Goal: Task Accomplishment & Management: Use online tool/utility

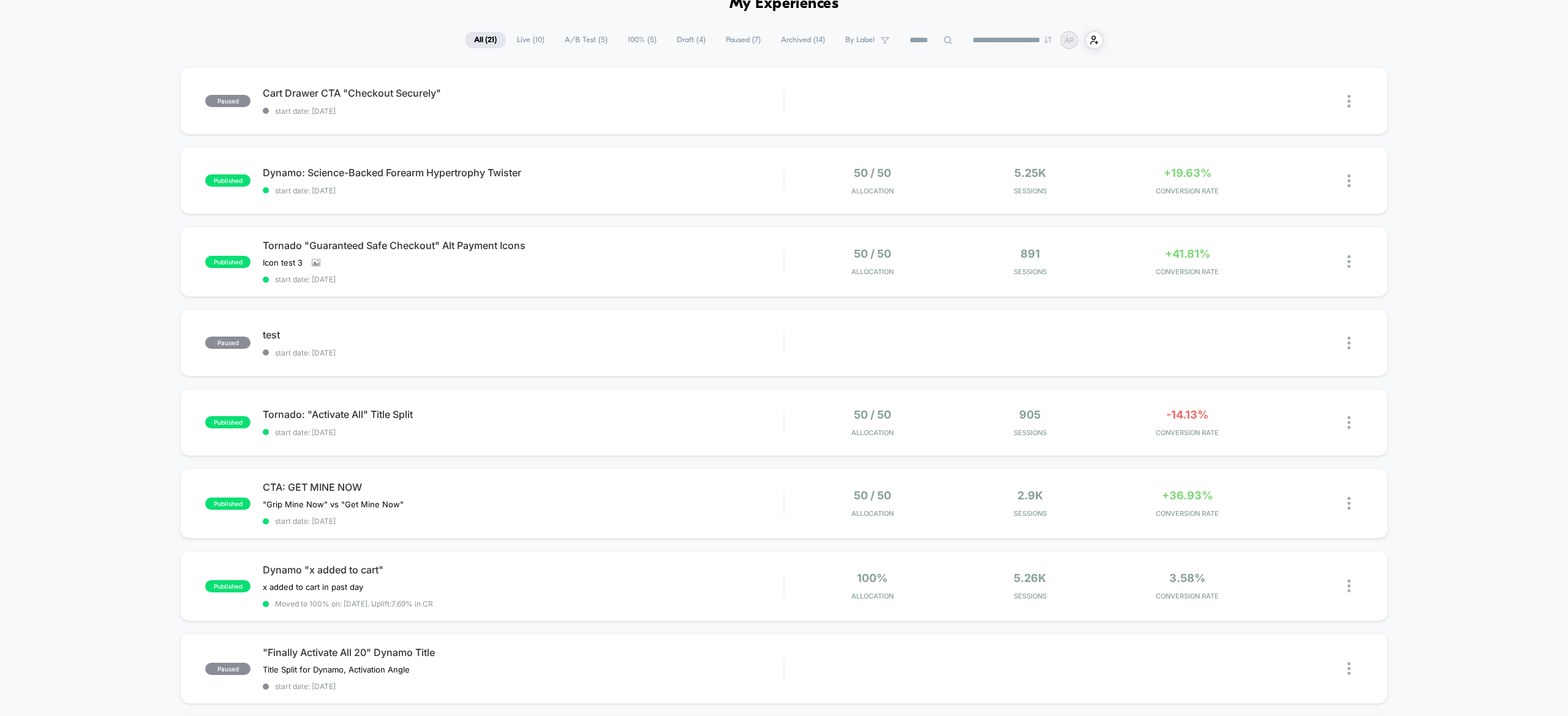
scroll to position [115, 0]
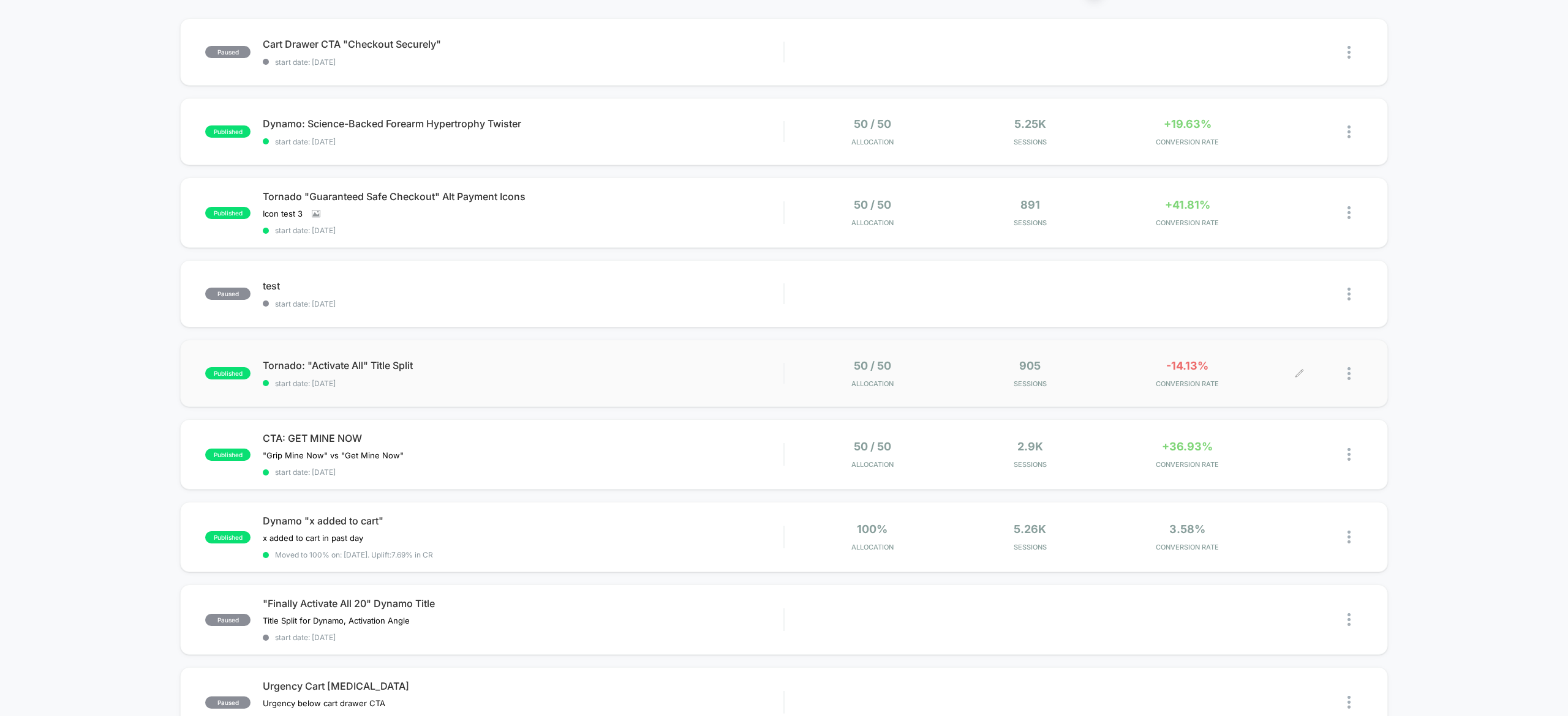
click at [1358, 369] on div at bounding box center [1355, 374] width 15 height 29
click at [1473, 322] on div "paused Cart Drawer CTA "Checkout Securely" start date: [DATE] Edit Duplicate Pr…" at bounding box center [784, 530] width 1568 height 1026
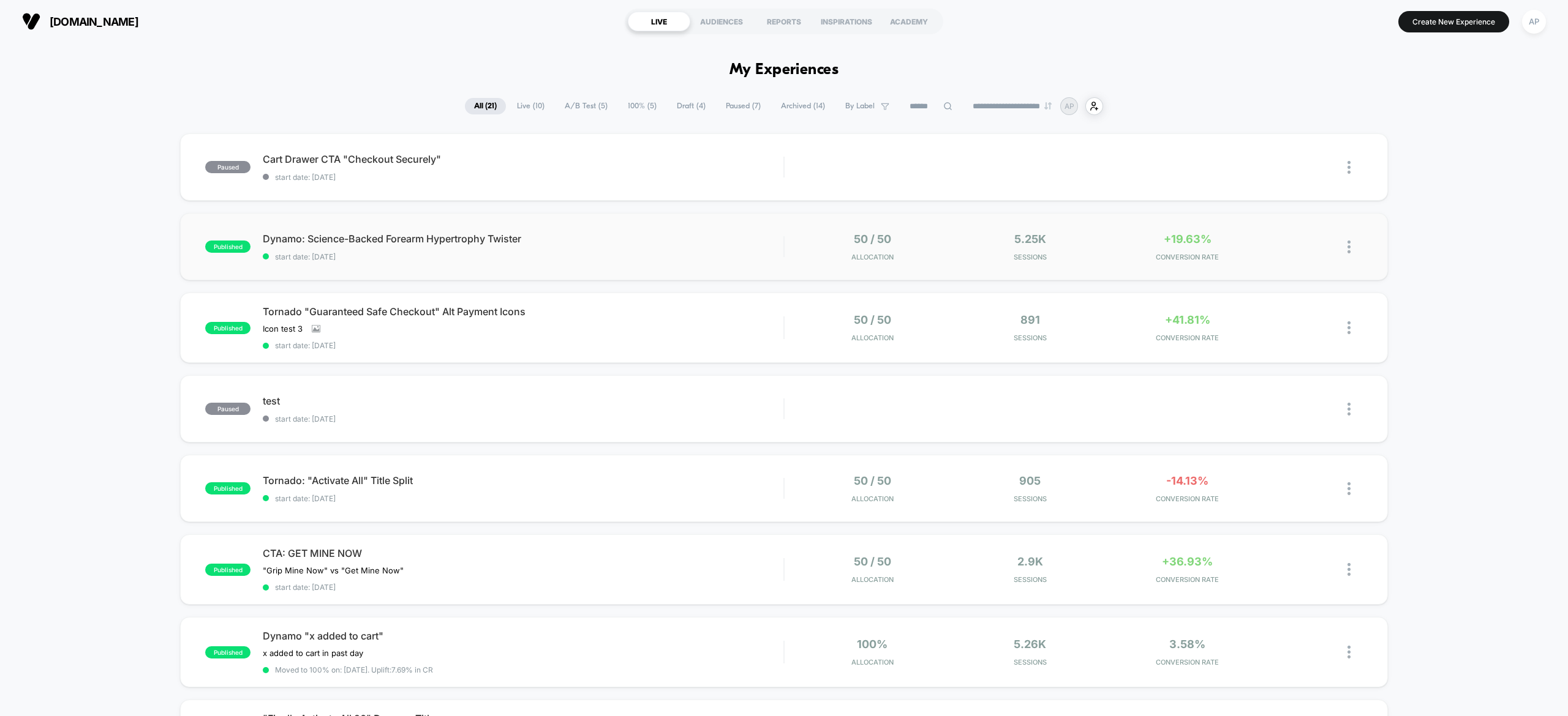
click at [1088, 224] on div "published Dynamo: Science-Backed Forearm Hypertrophy Twister start date: [DATE]…" at bounding box center [784, 247] width 1208 height 68
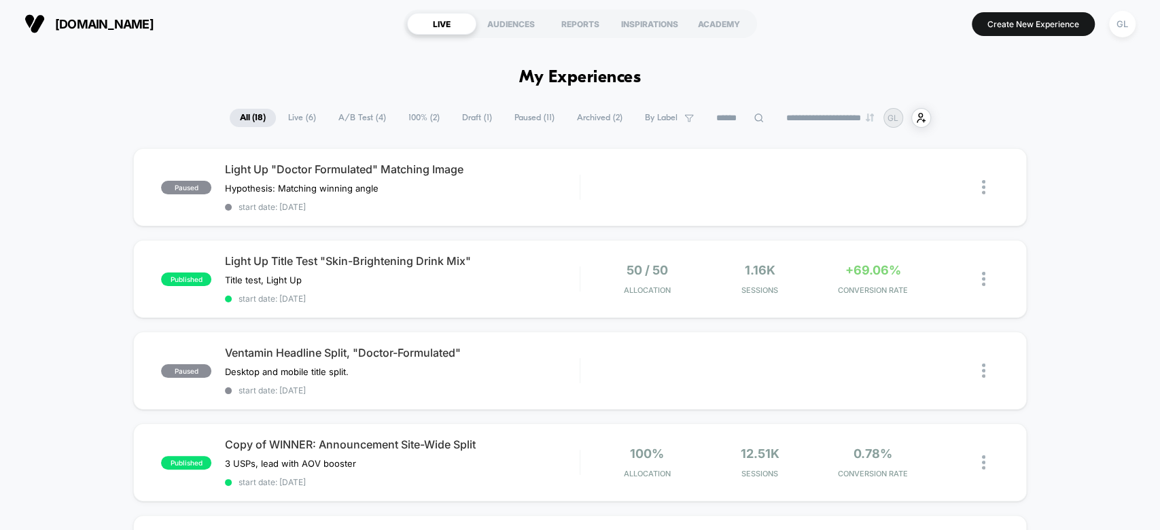
drag, startPoint x: 1065, startPoint y: 118, endPoint x: 1126, endPoint y: 124, distance: 60.8
click at [1126, 124] on div "**********" at bounding box center [580, 118] width 1160 height 20
click at [699, 222] on div "paused Light Up "Doctor Formulated" Matching Image Hypothesis: Matching winning…" at bounding box center [579, 187] width 893 height 78
click at [658, 294] on div "published Light Up Title Test "Skin-Brightening Drink Mix" Title test, Light Up…" at bounding box center [579, 279] width 893 height 78
click at [1052, 25] on button "Create New Experience" at bounding box center [1033, 24] width 123 height 24
